Goal: Task Accomplishment & Management: Use online tool/utility

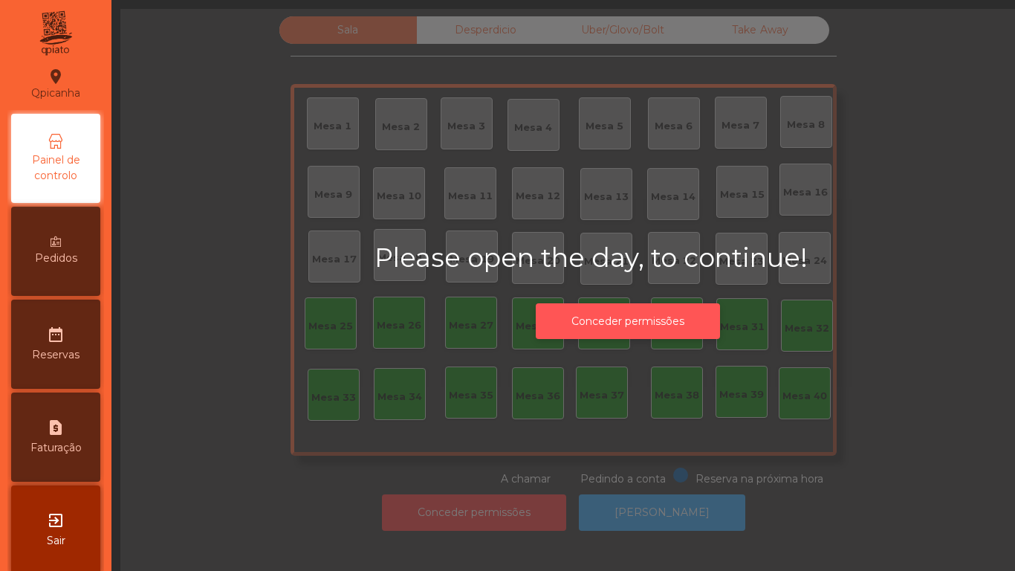
click at [634, 310] on button "Conceder permissões" at bounding box center [628, 321] width 184 height 36
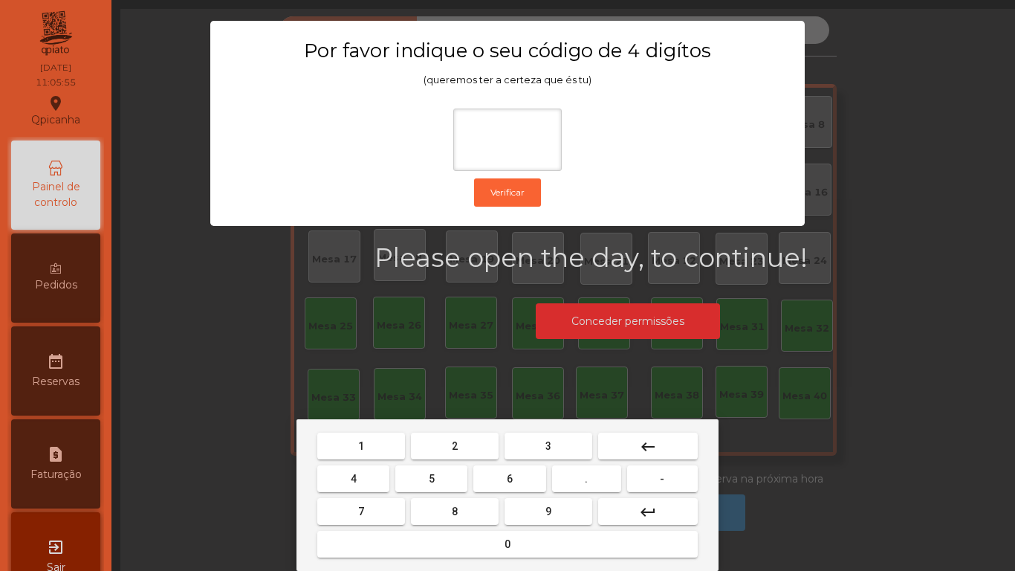
click at [358, 440] on span "1" at bounding box center [361, 446] width 6 height 12
click at [549, 510] on span "9" at bounding box center [549, 511] width 6 height 12
click at [353, 478] on span "4" at bounding box center [354, 479] width 6 height 12
click at [510, 560] on mat-keyboard-key "0" at bounding box center [507, 544] width 387 height 33
click at [505, 553] on button "0" at bounding box center [507, 544] width 381 height 27
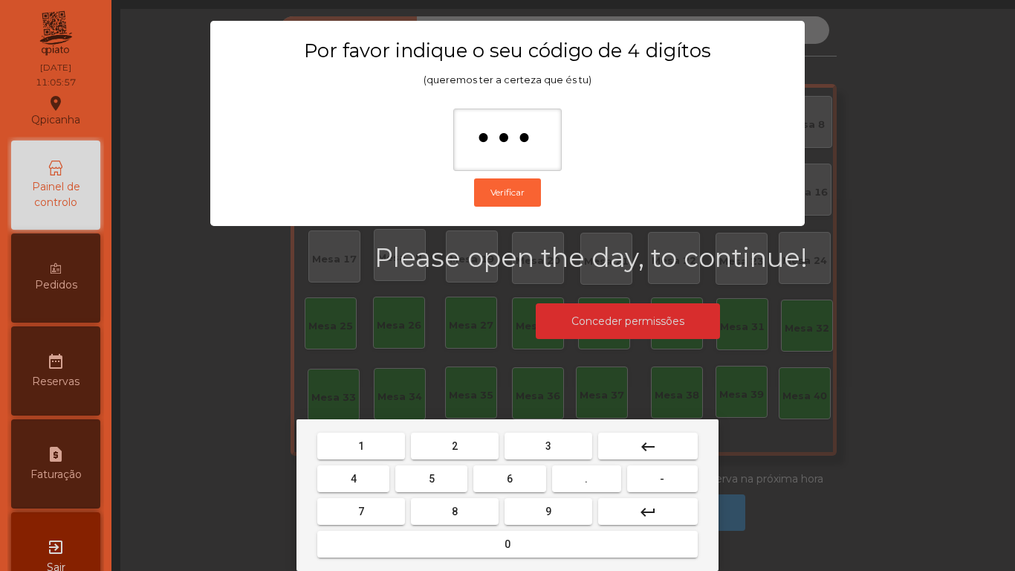
type input "****"
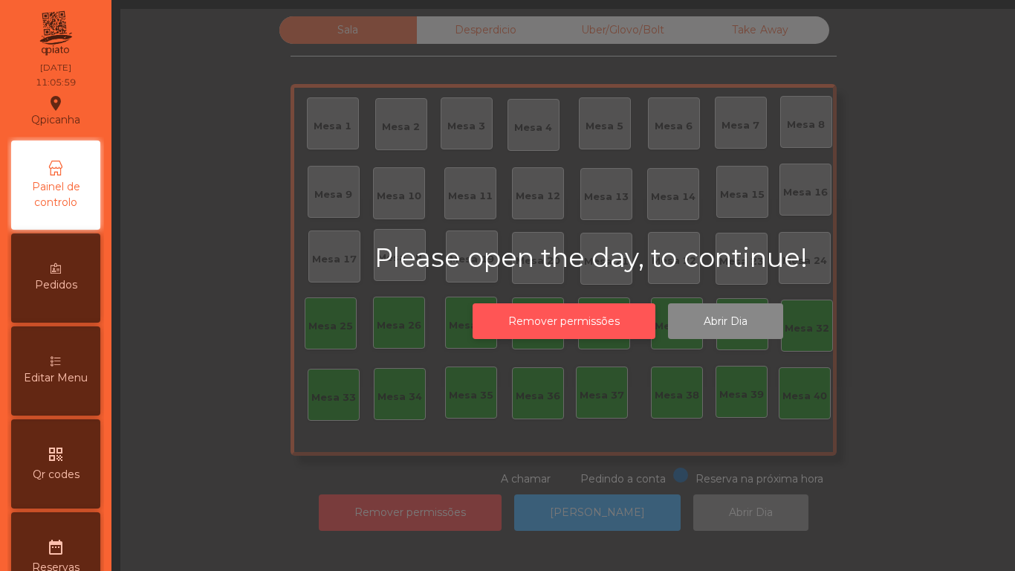
click at [560, 320] on button "Remover permissões" at bounding box center [564, 321] width 183 height 36
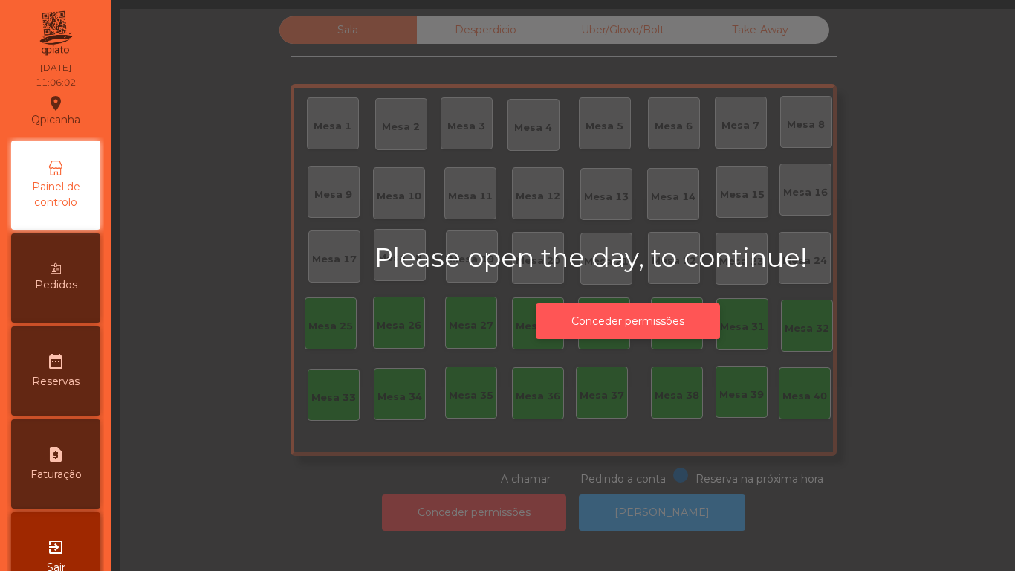
click at [644, 317] on button "Conceder permissões" at bounding box center [628, 321] width 184 height 36
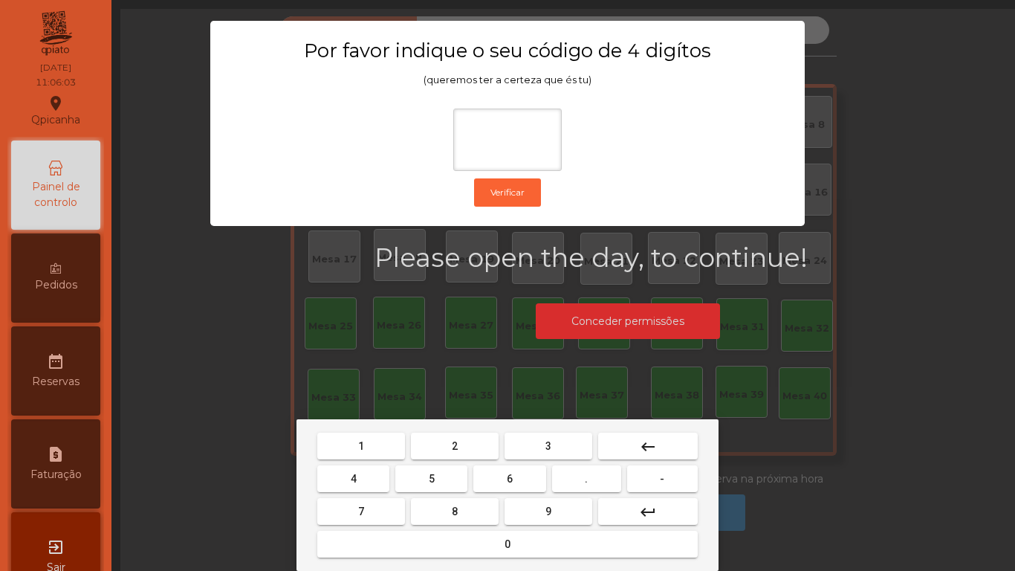
click at [359, 433] on button "1" at bounding box center [361, 446] width 88 height 27
click at [546, 508] on span "9" at bounding box center [549, 511] width 6 height 12
click at [352, 476] on span "4" at bounding box center [354, 479] width 6 height 12
click at [507, 545] on span "0" at bounding box center [508, 544] width 6 height 12
type input "****"
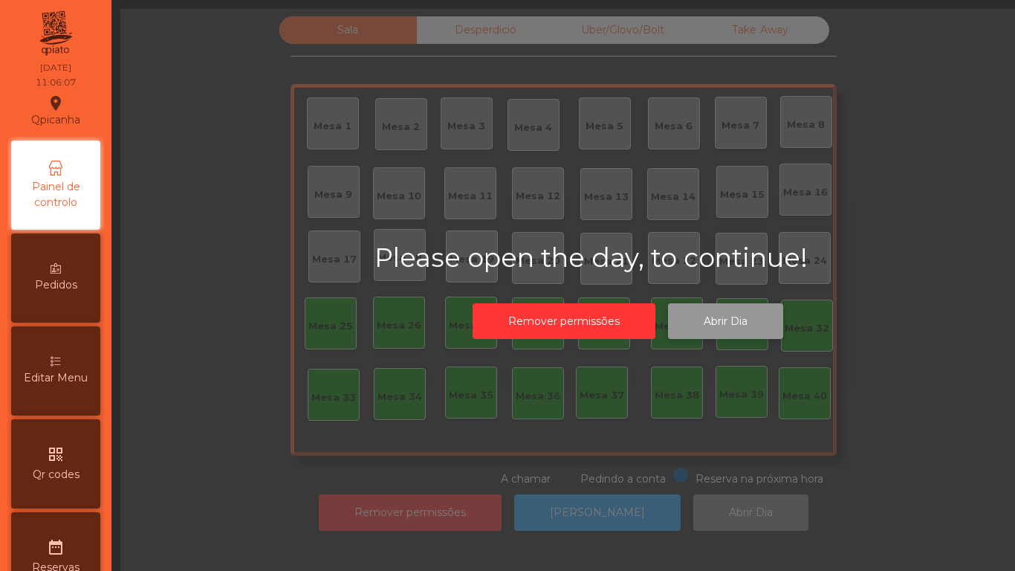
click at [714, 317] on button "Abrir Dia" at bounding box center [725, 321] width 115 height 36
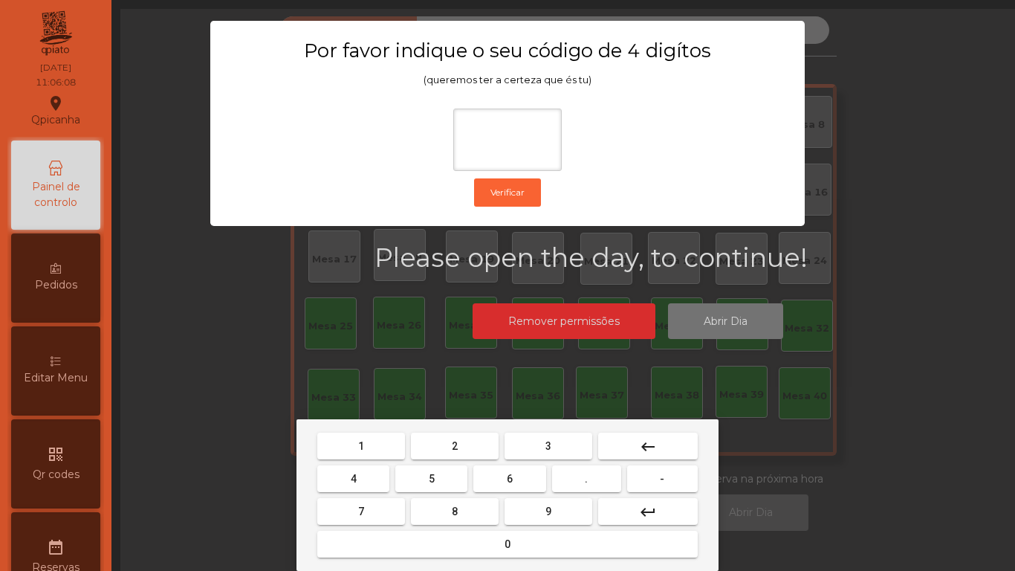
click at [359, 435] on button "1" at bounding box center [361, 446] width 88 height 27
click at [549, 508] on span "9" at bounding box center [549, 511] width 6 height 12
click at [351, 465] on button "4" at bounding box center [353, 478] width 72 height 27
click at [506, 563] on div "1 2 3 keyboard_backspace 4 5 6 . - 7 8 9 keyboard_return 0" at bounding box center [508, 495] width 422 height 152
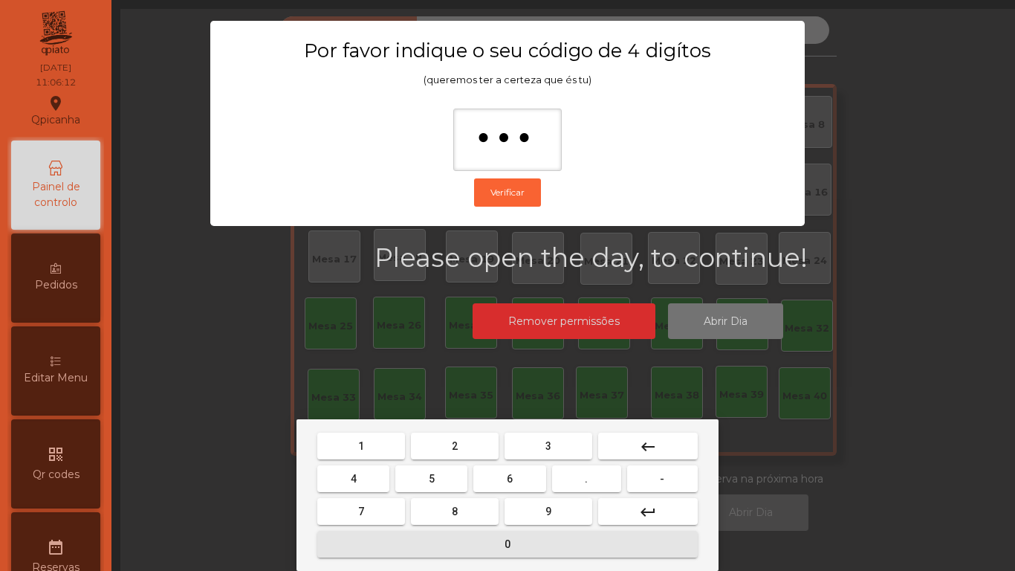
click at [506, 547] on span "0" at bounding box center [508, 544] width 6 height 12
type input "****"
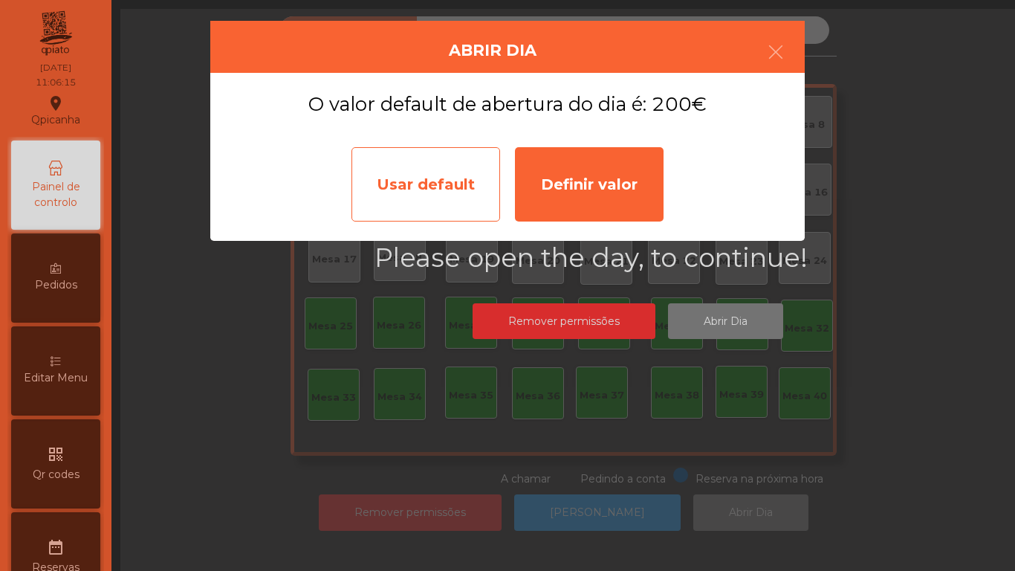
click at [456, 190] on div "Usar default" at bounding box center [426, 184] width 149 height 74
